Goal: Task Accomplishment & Management: Manage account settings

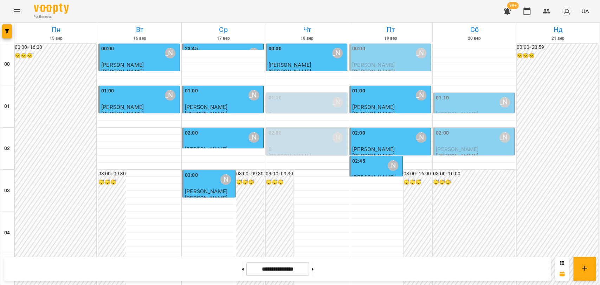
scroll to position [802, 0]
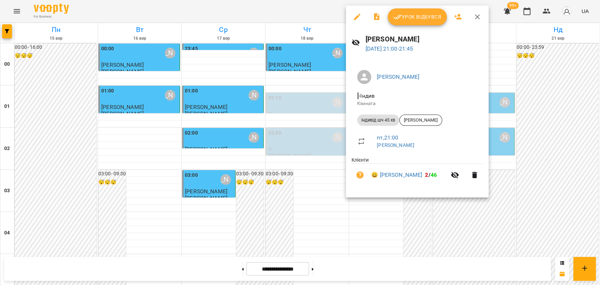
click at [416, 23] on button "Урок відбувся" at bounding box center [417, 16] width 59 height 17
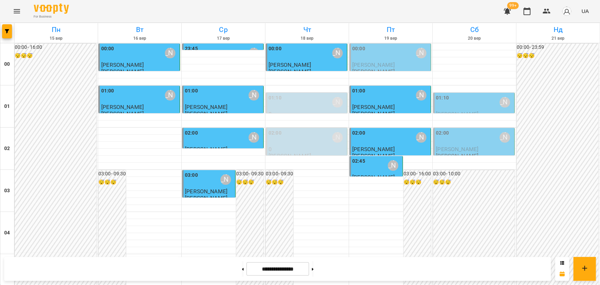
click at [19, 9] on icon "Menu" at bounding box center [17, 11] width 8 height 8
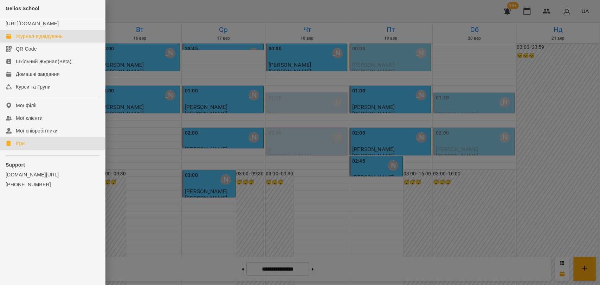
click at [20, 147] on div "Ігри" at bounding box center [20, 143] width 9 height 7
